Goal: Check status: Check status

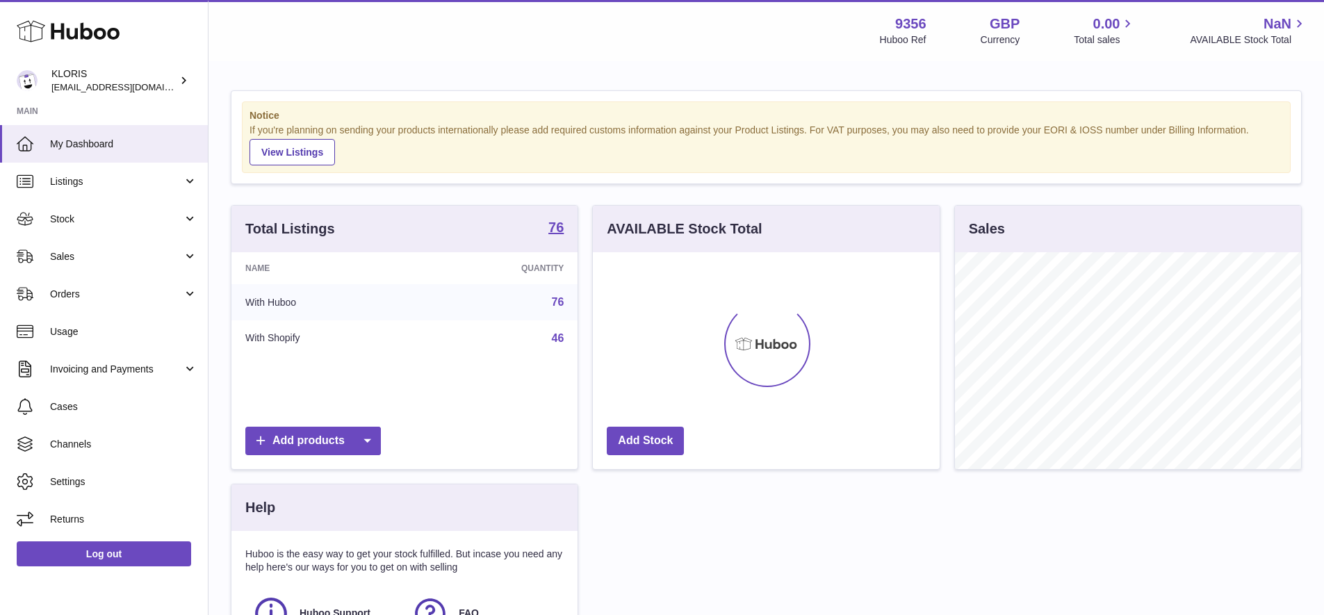
scroll to position [217, 347]
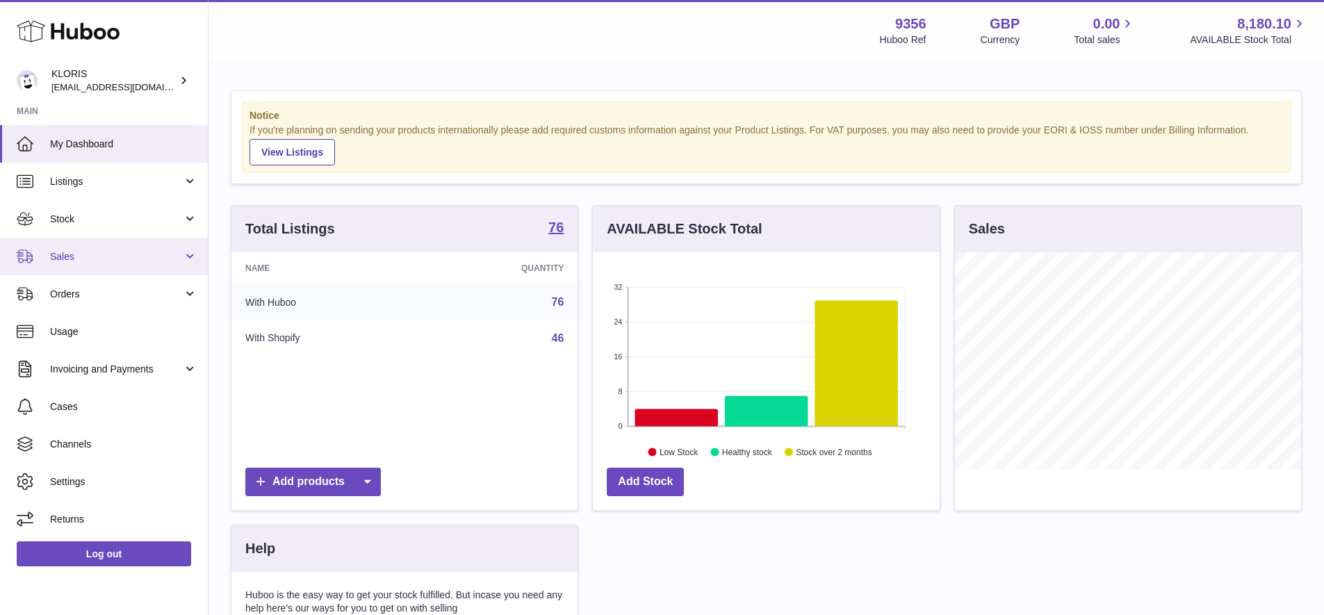
click at [62, 255] on span "Sales" at bounding box center [116, 256] width 133 height 13
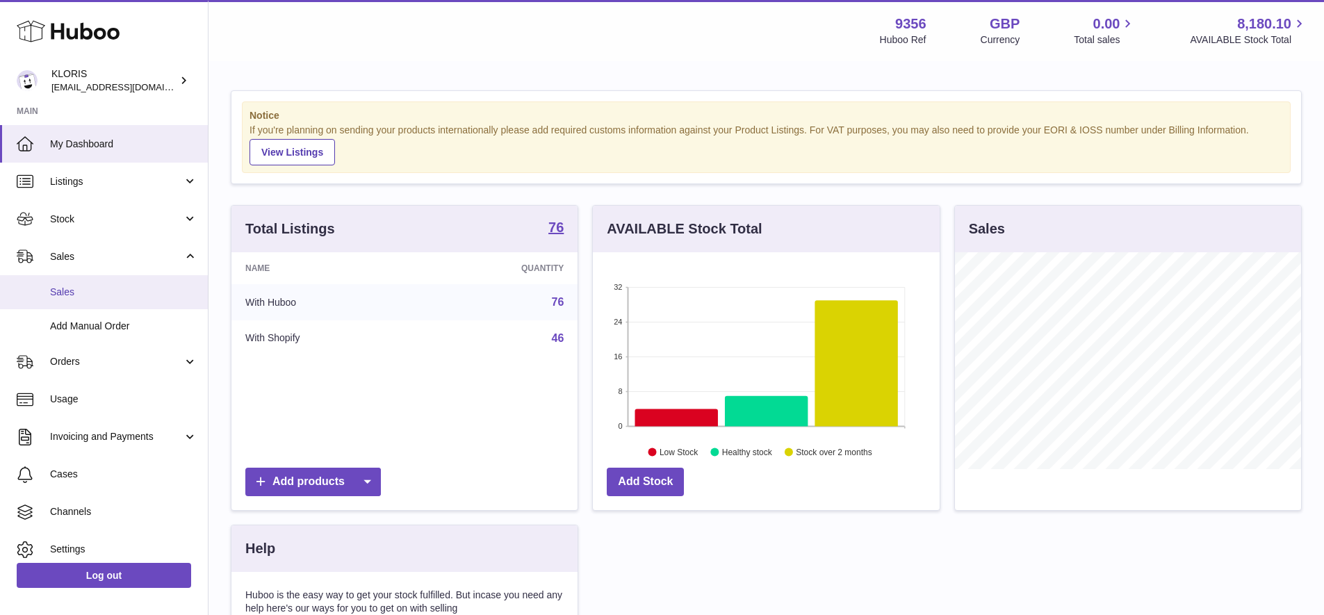
click at [67, 297] on link "Sales" at bounding box center [104, 292] width 208 height 34
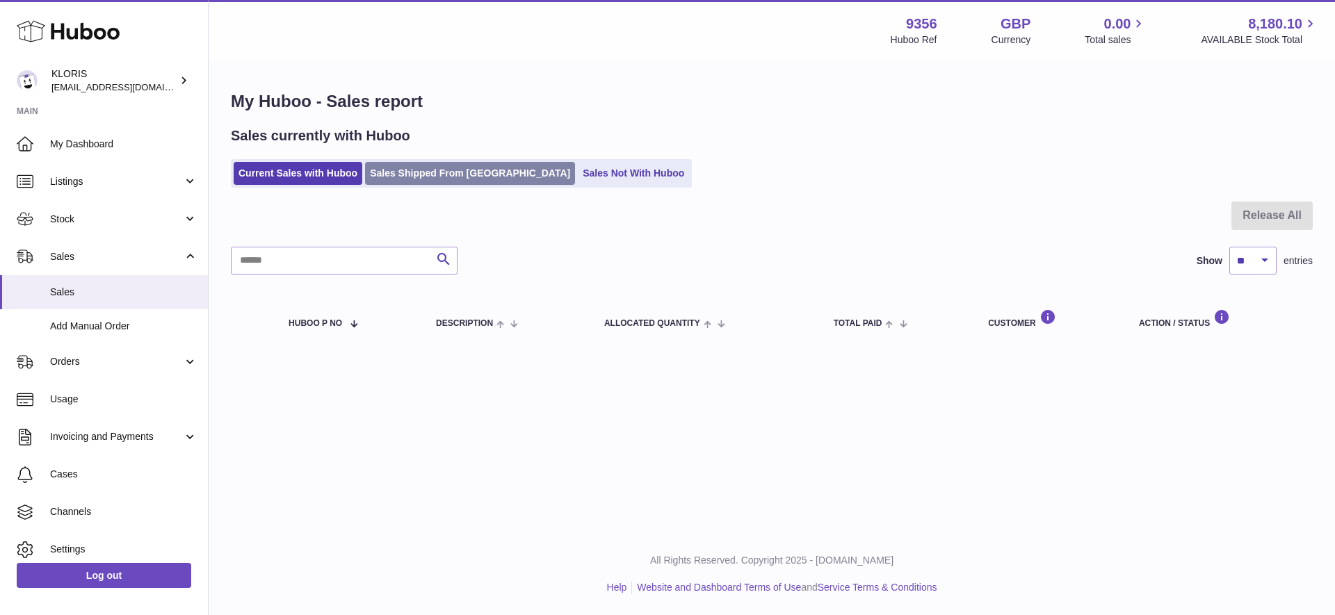
click at [433, 170] on link "Sales Shipped From Huboo" at bounding box center [470, 173] width 210 height 23
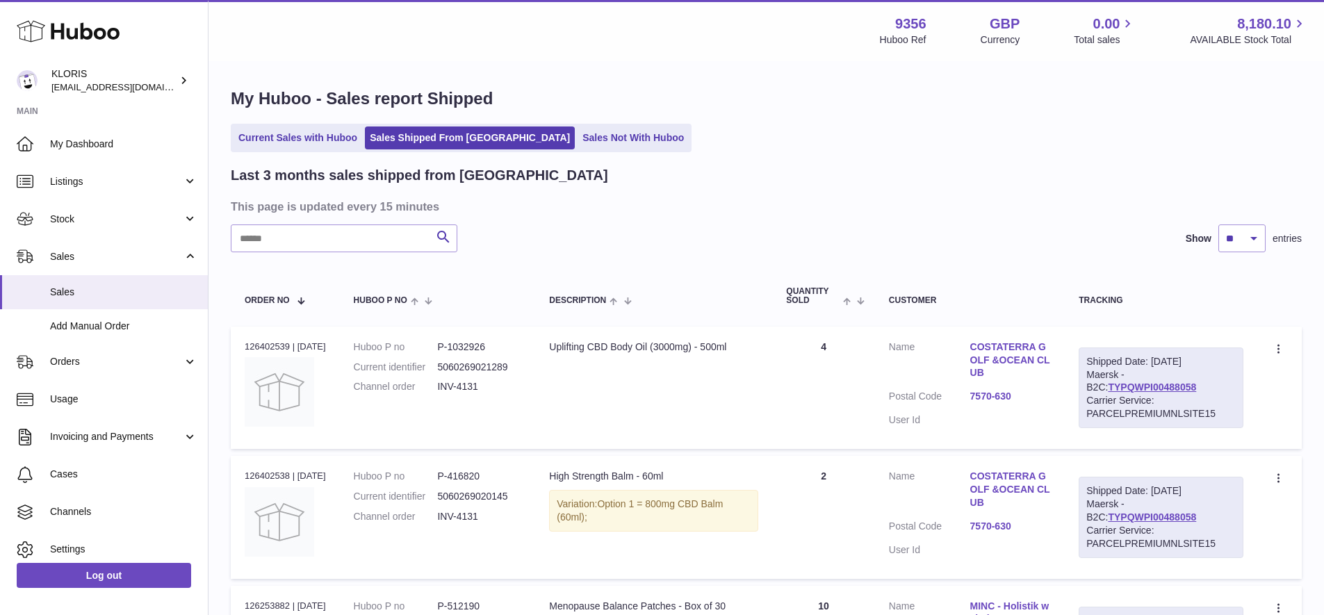
scroll to position [37, 0]
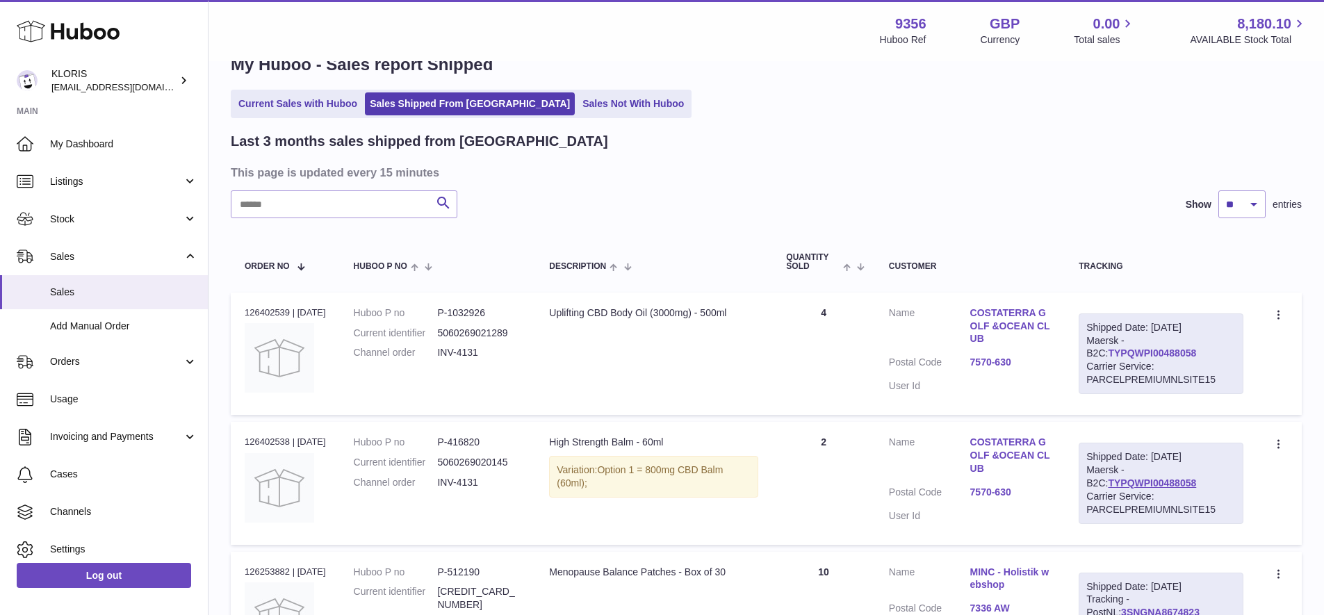
click at [1133, 349] on link "TYPQWPI00488058" at bounding box center [1152, 353] width 88 height 11
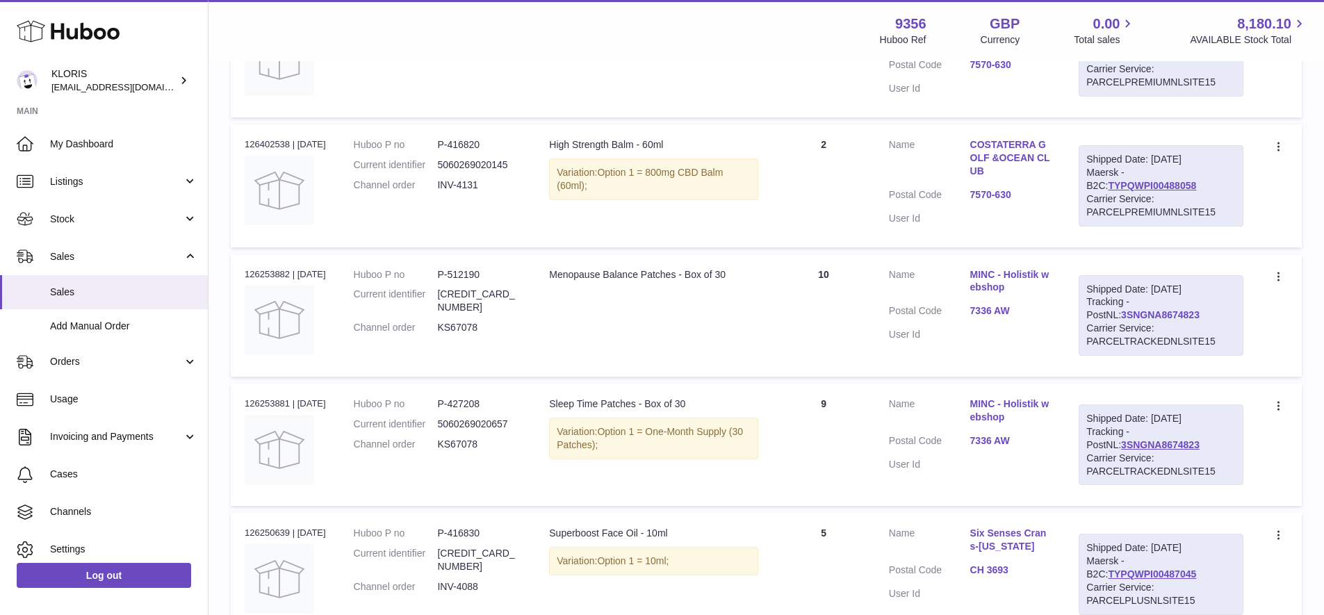
scroll to position [400, 0]
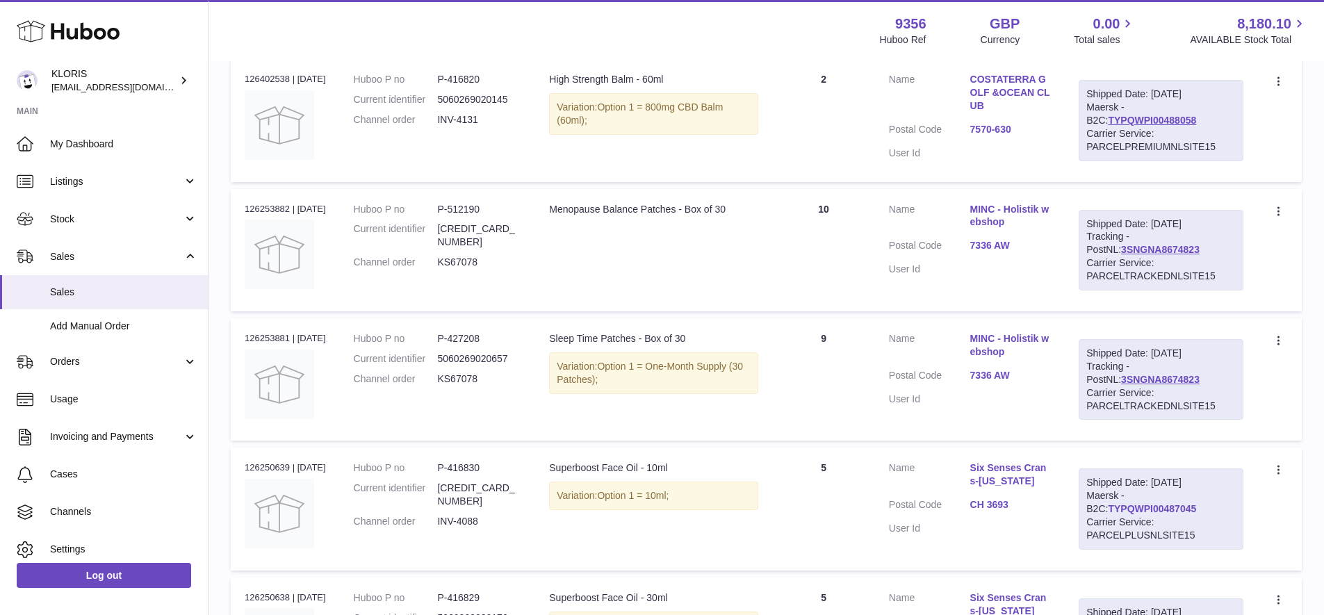
click at [1142, 503] on link "TYPQWPI00487045" at bounding box center [1152, 508] width 88 height 11
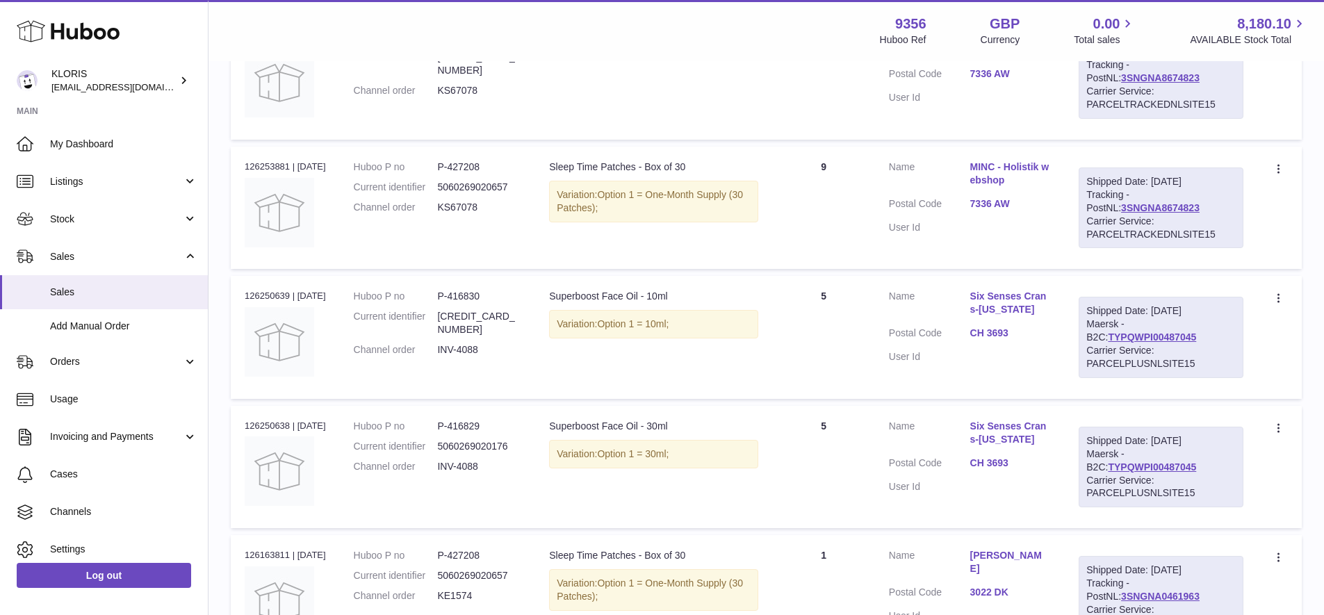
scroll to position [671, 0]
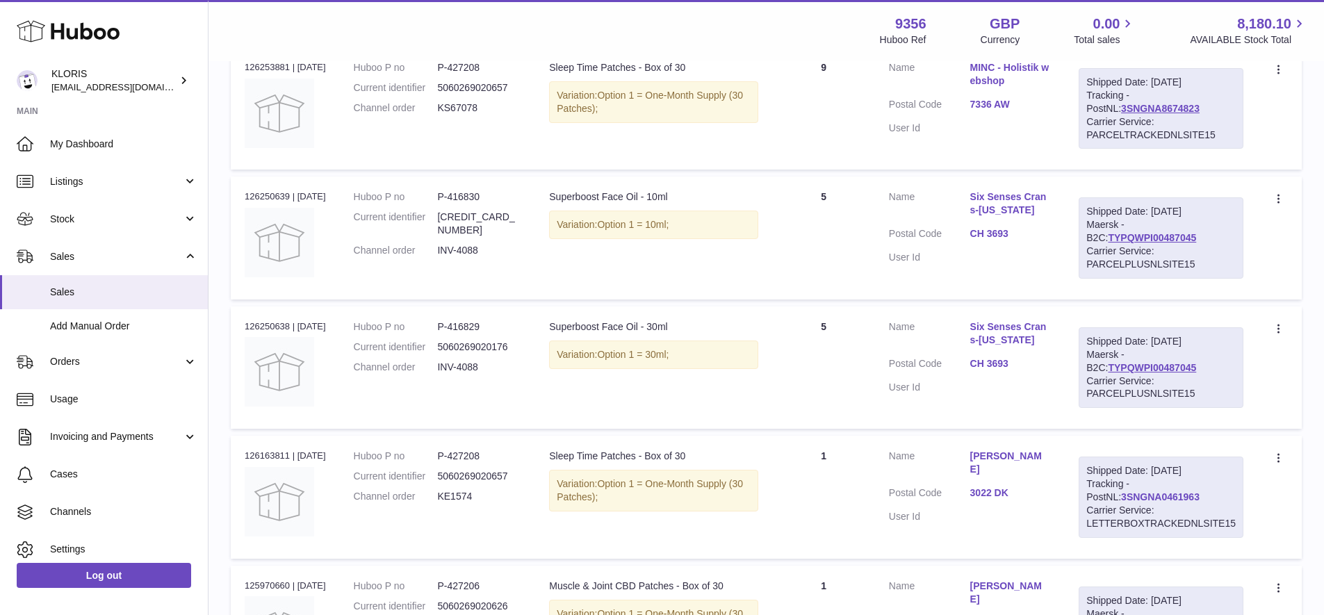
click at [1128, 492] on link "3SNGNA0461963" at bounding box center [1160, 497] width 79 height 11
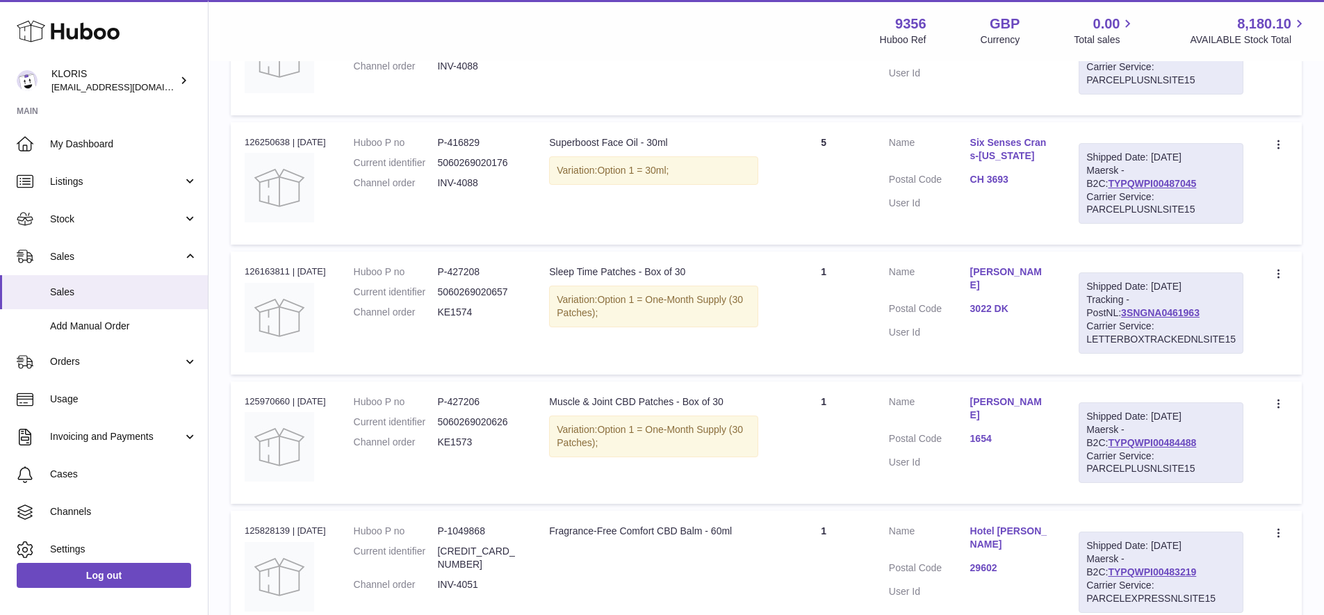
scroll to position [914, 0]
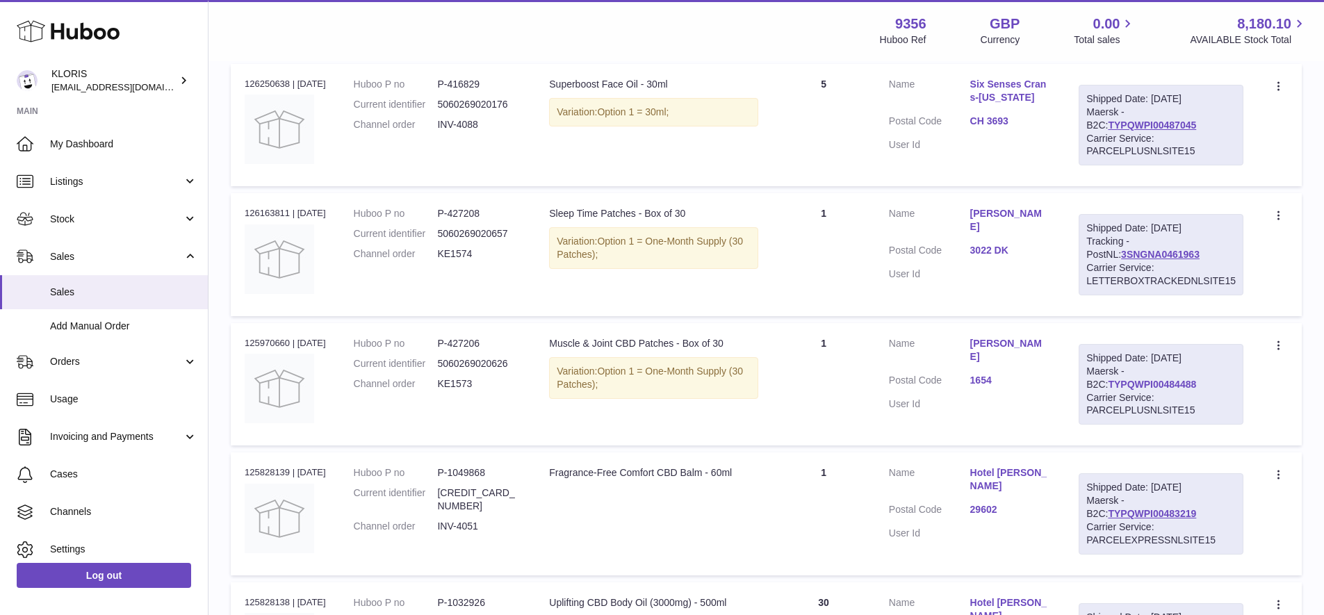
click at [1119, 379] on link "TYPQWPI00484488" at bounding box center [1152, 384] width 88 height 11
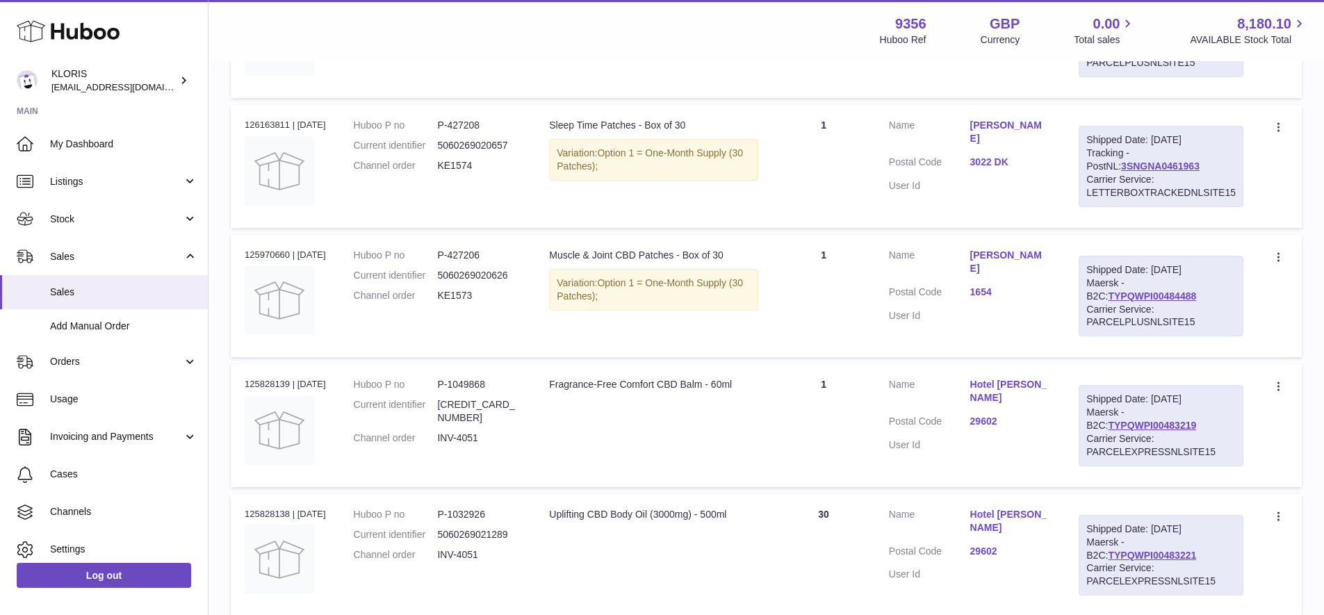
scroll to position [1056, 0]
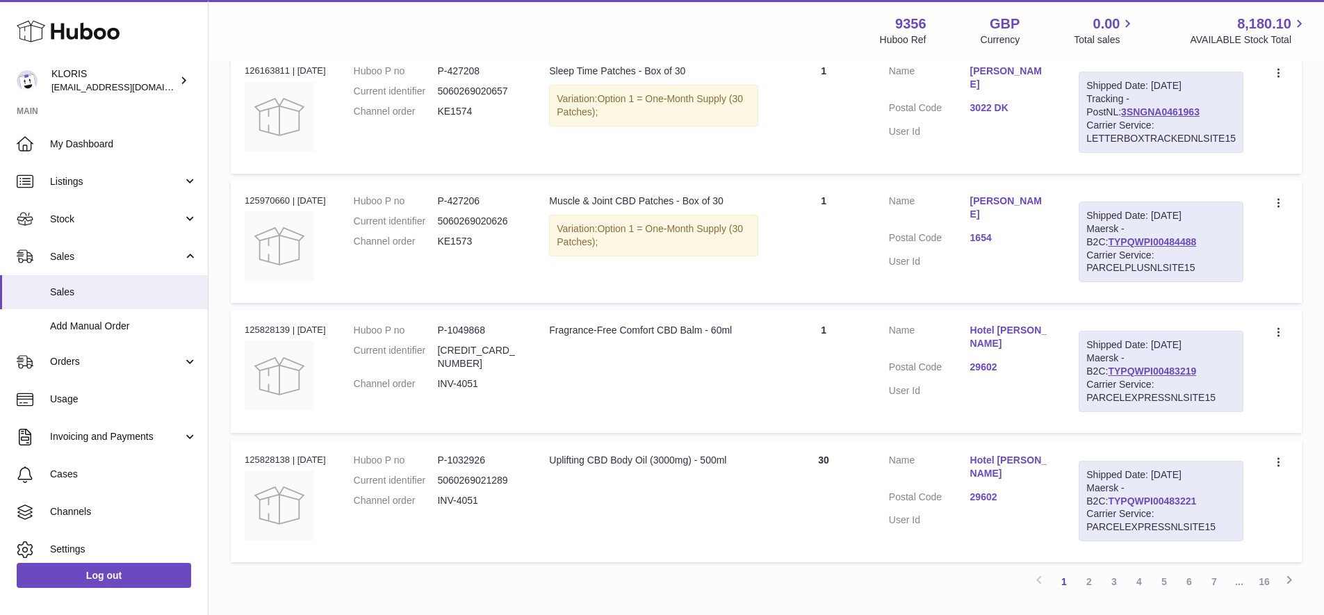
click at [1135, 496] on link "TYPQWPI00483221" at bounding box center [1152, 501] width 88 height 11
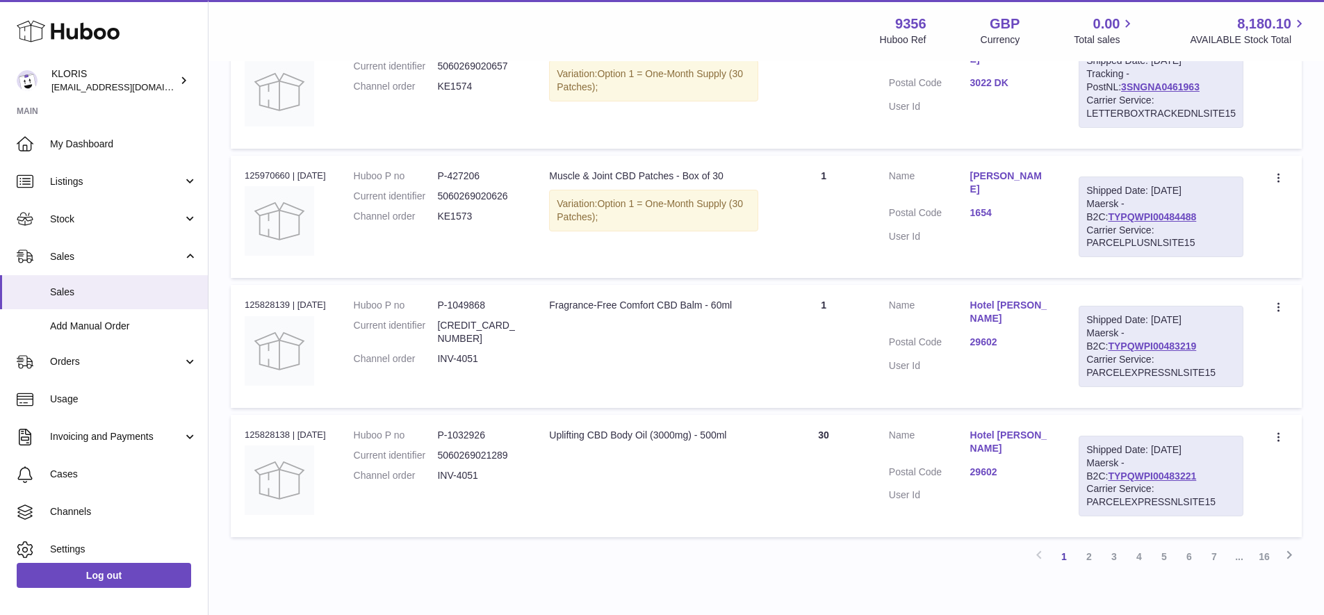
scroll to position [0, 0]
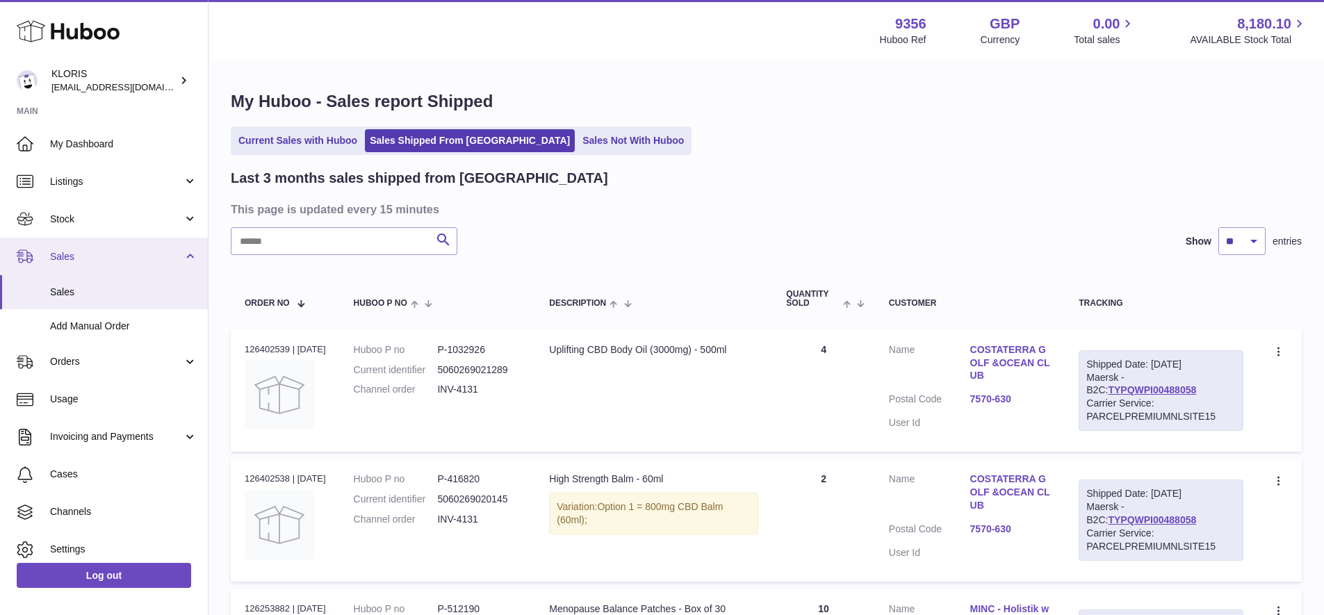
click at [81, 250] on span "Sales" at bounding box center [116, 256] width 133 height 13
